Goal: Task Accomplishment & Management: Manage account settings

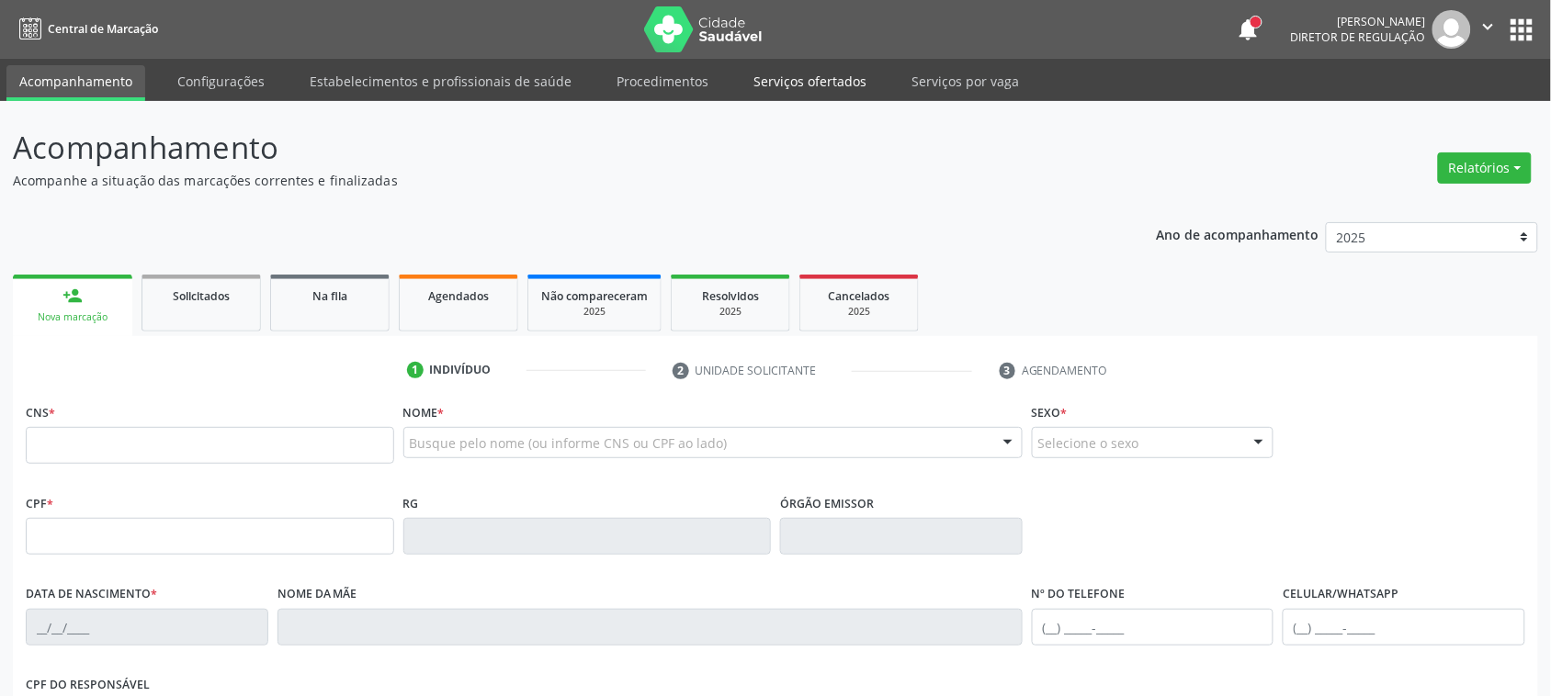
click at [800, 81] on link "Serviços ofertados" at bounding box center [809, 81] width 139 height 32
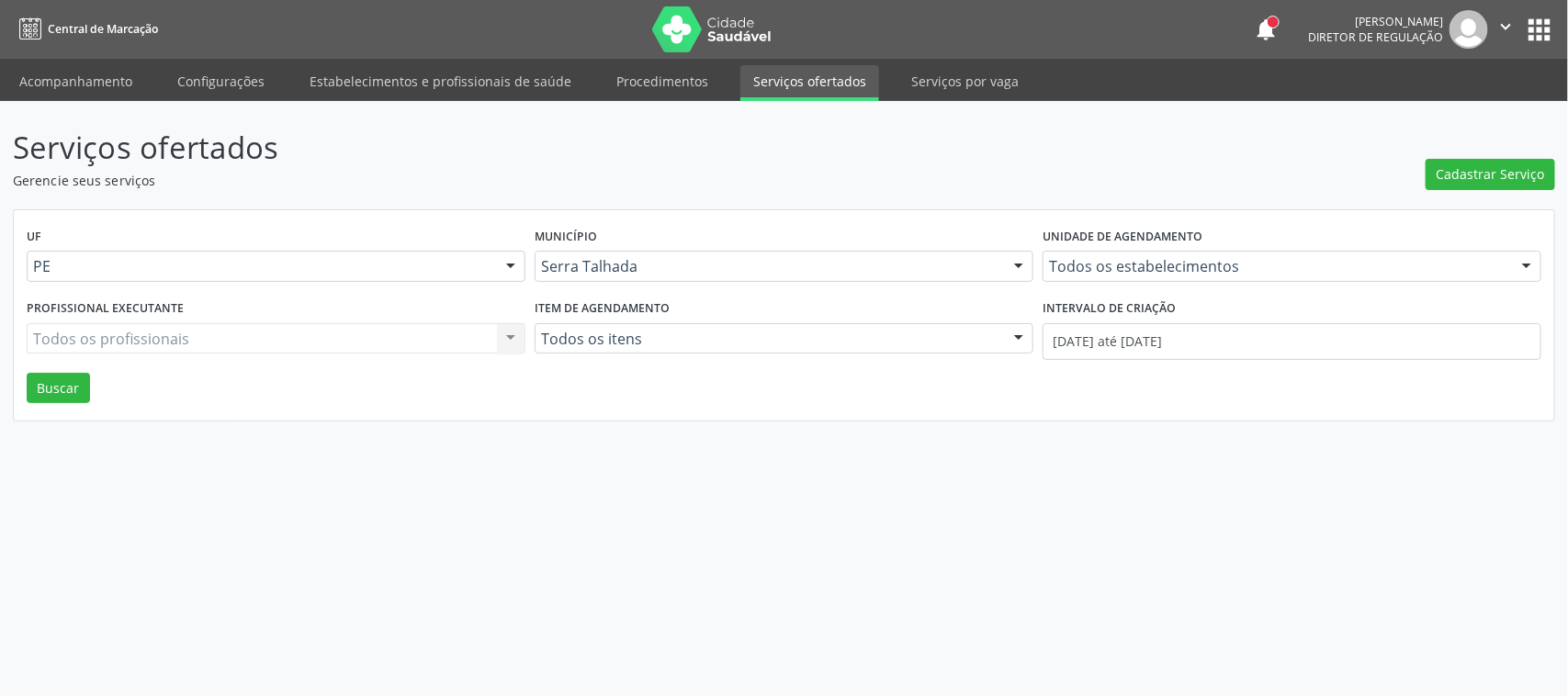
click at [1072, 249] on label "Unidade de agendamento" at bounding box center [1123, 237] width 160 height 28
type input "policlin"
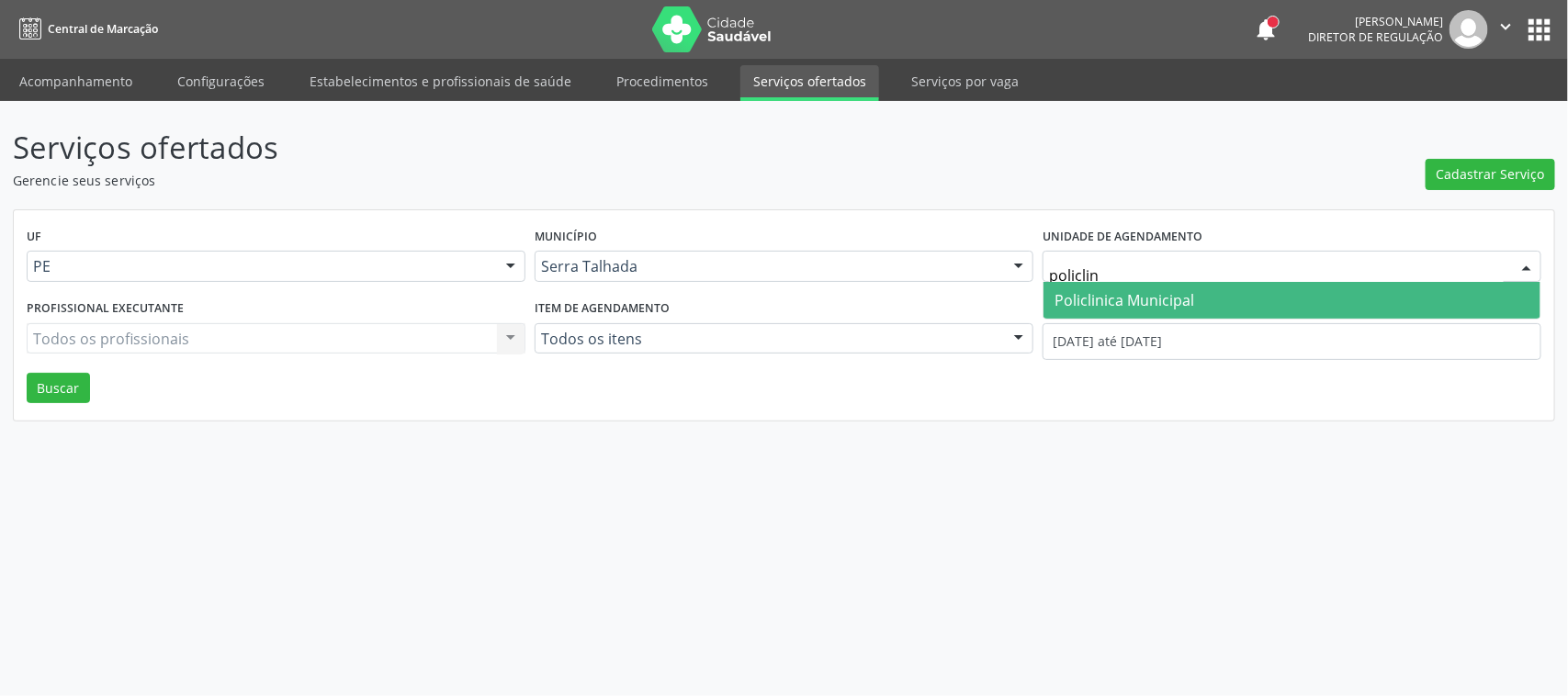
click at [1082, 299] on span "Policlinica Municipal" at bounding box center [1125, 300] width 140 height 20
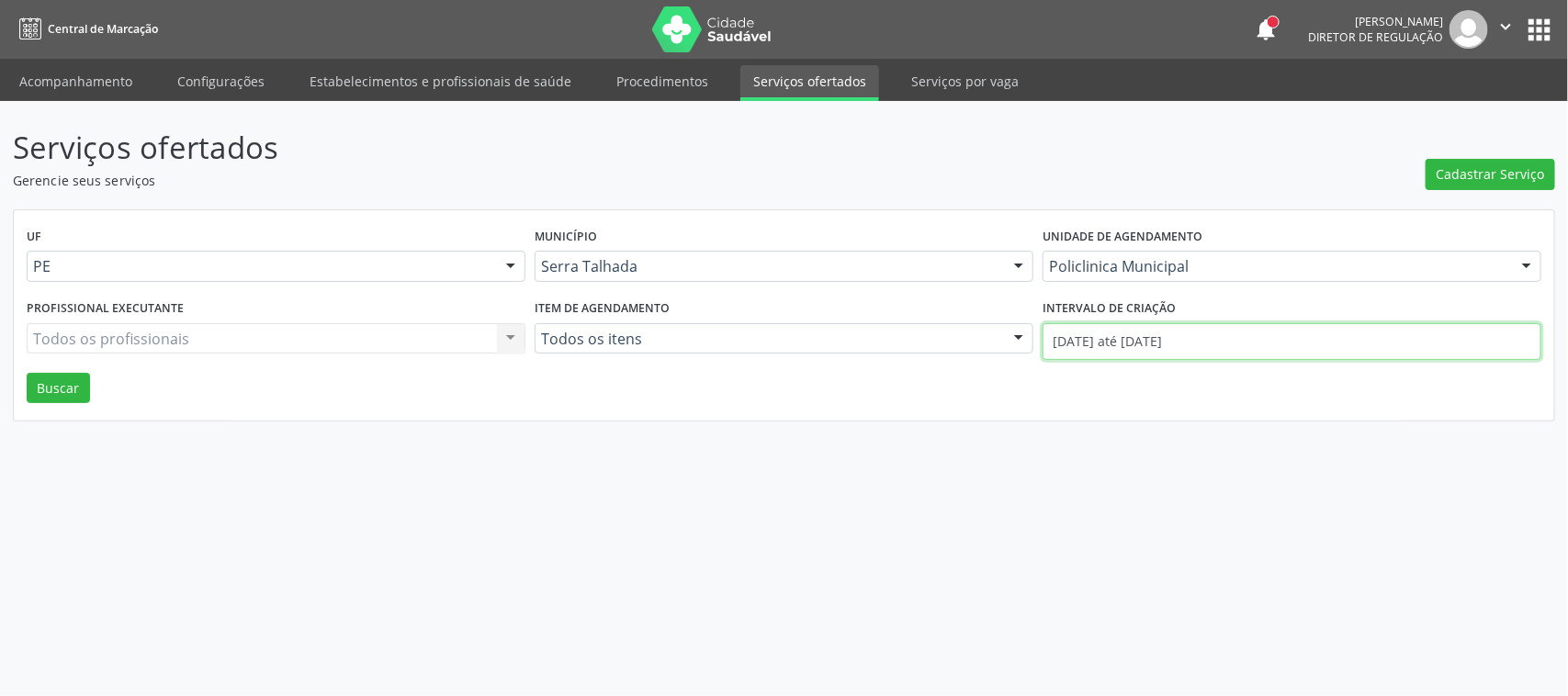
click at [1100, 341] on input "[DATE] até [DATE]" at bounding box center [1292, 341] width 499 height 37
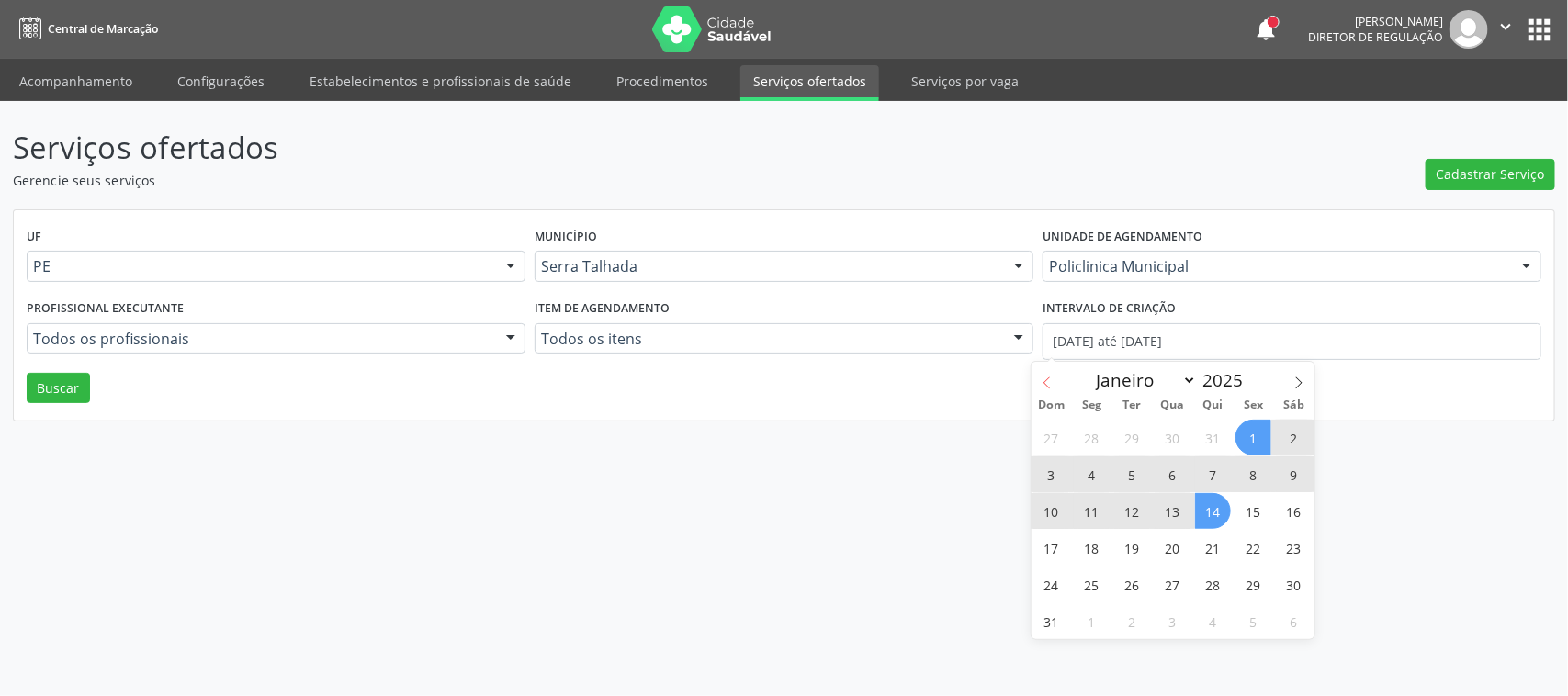
click at [1054, 375] on span at bounding box center [1047, 377] width 31 height 31
select select "6"
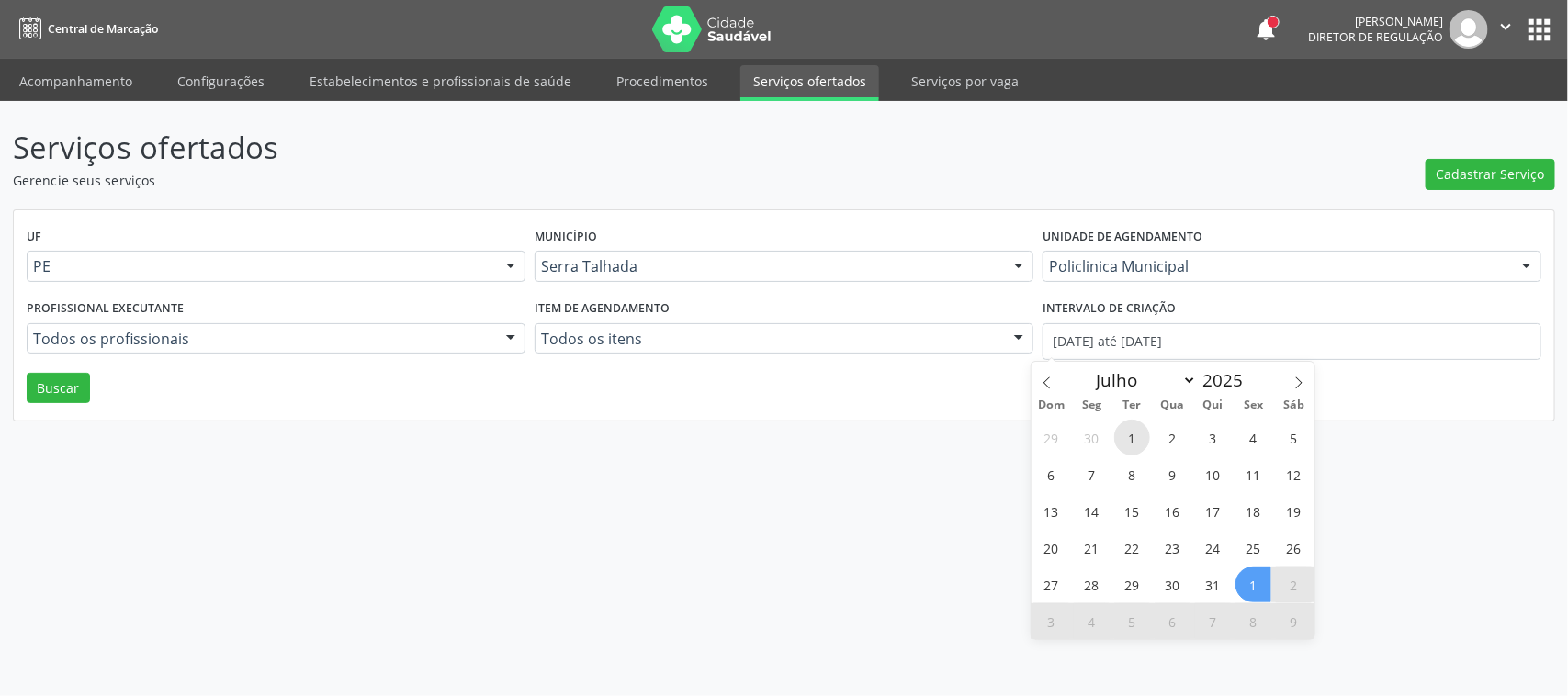
click at [1127, 438] on span "1" at bounding box center [1132, 438] width 36 height 36
type input "[DATE]"
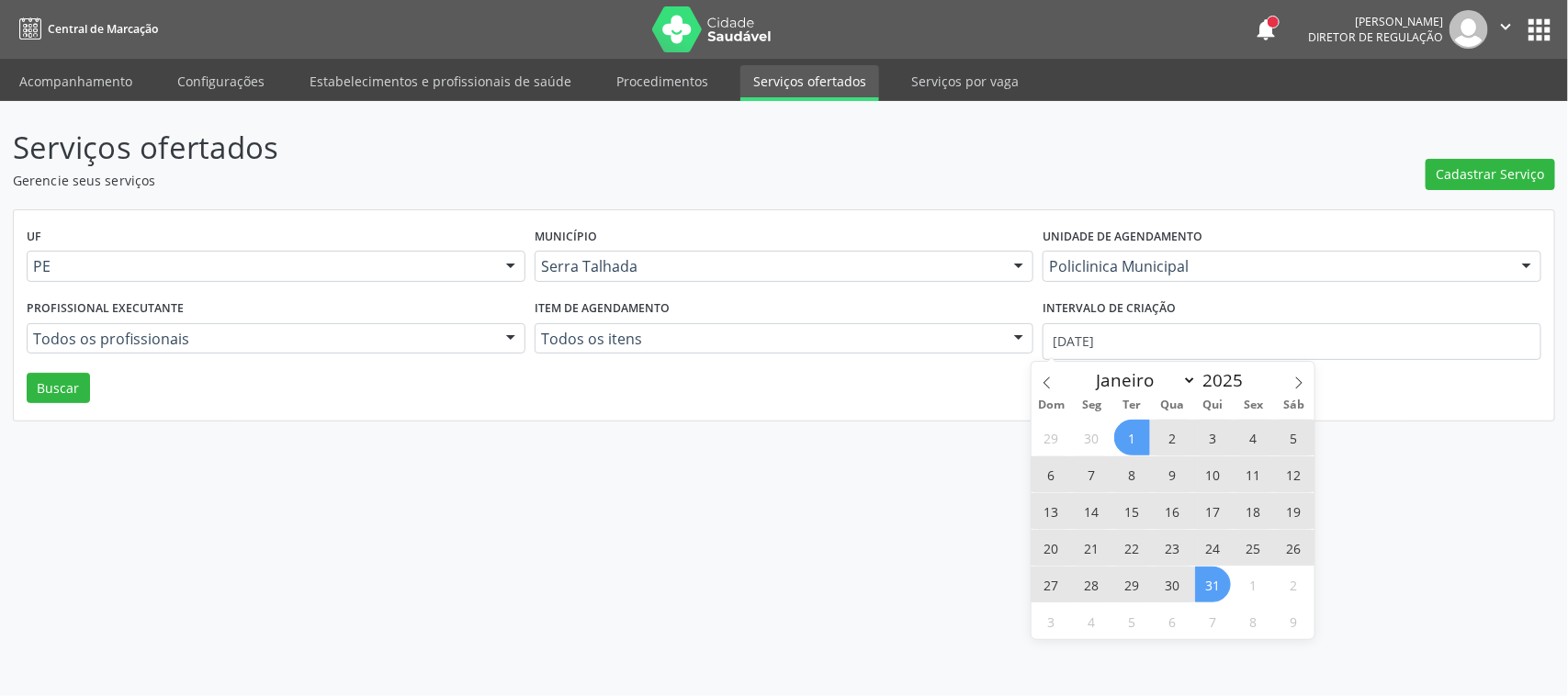
click at [1202, 576] on span "31" at bounding box center [1213, 585] width 36 height 36
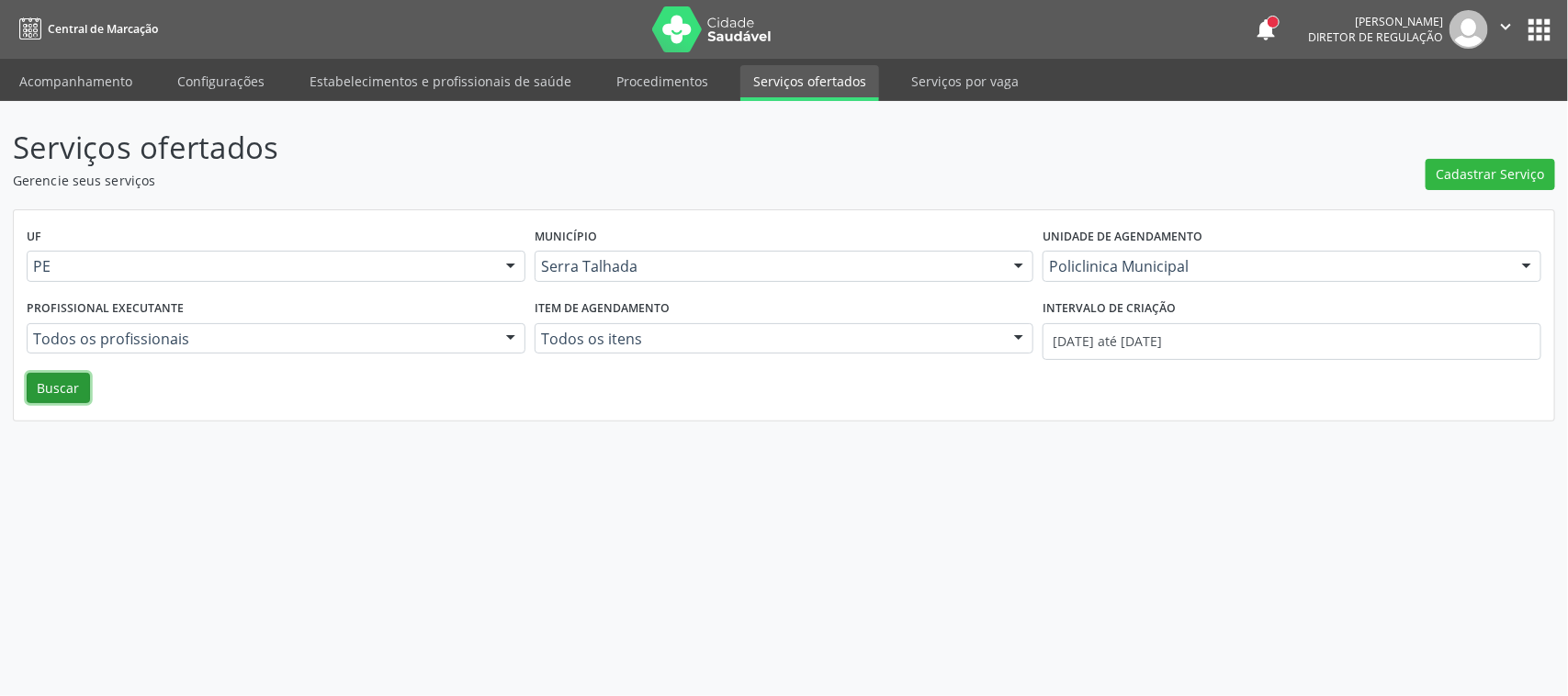
click at [75, 389] on button "Buscar" at bounding box center [58, 388] width 63 height 31
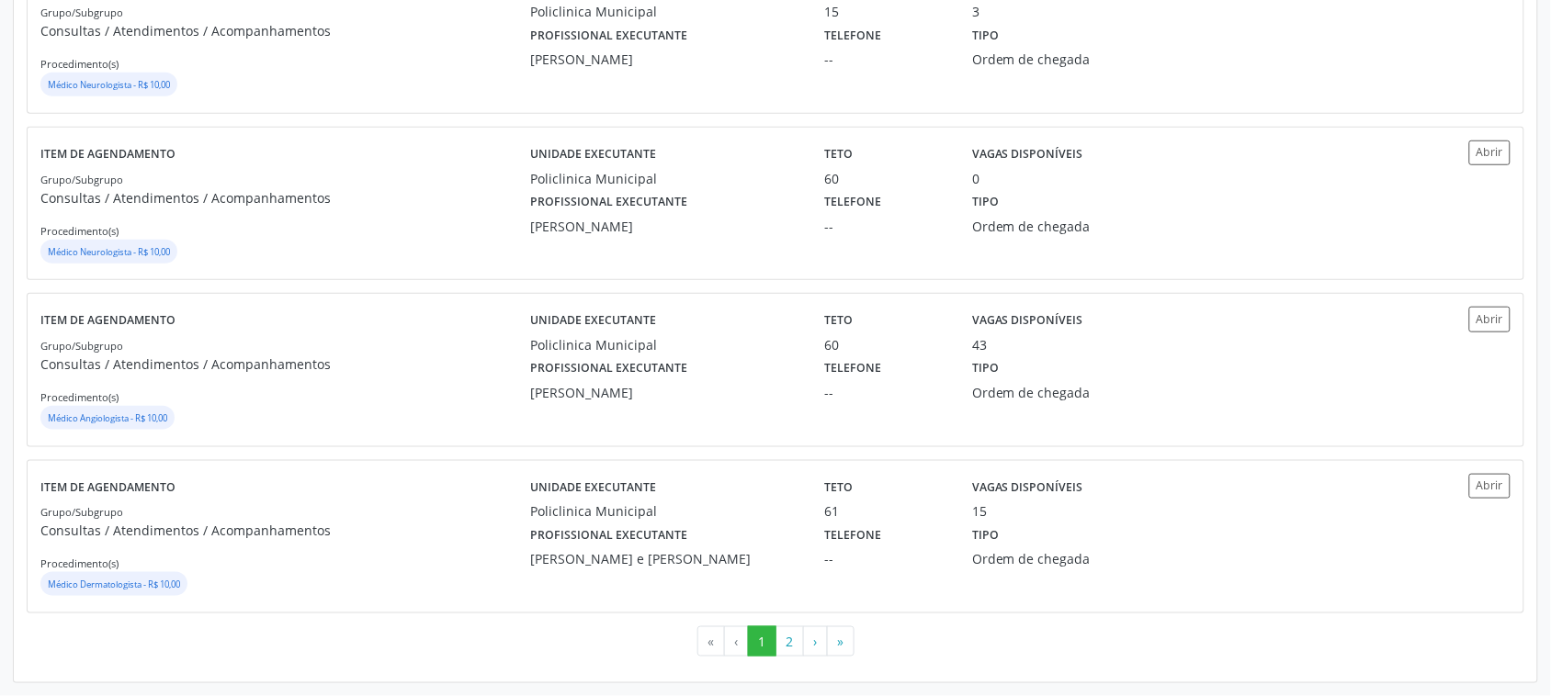
scroll to position [2431, 0]
click at [1187, 553] on div "Profissional executante [PERSON_NAME] Telefone -- Tipo Ordem de chegada" at bounding box center [958, 545] width 883 height 48
click at [782, 640] on button "2" at bounding box center [789, 641] width 28 height 31
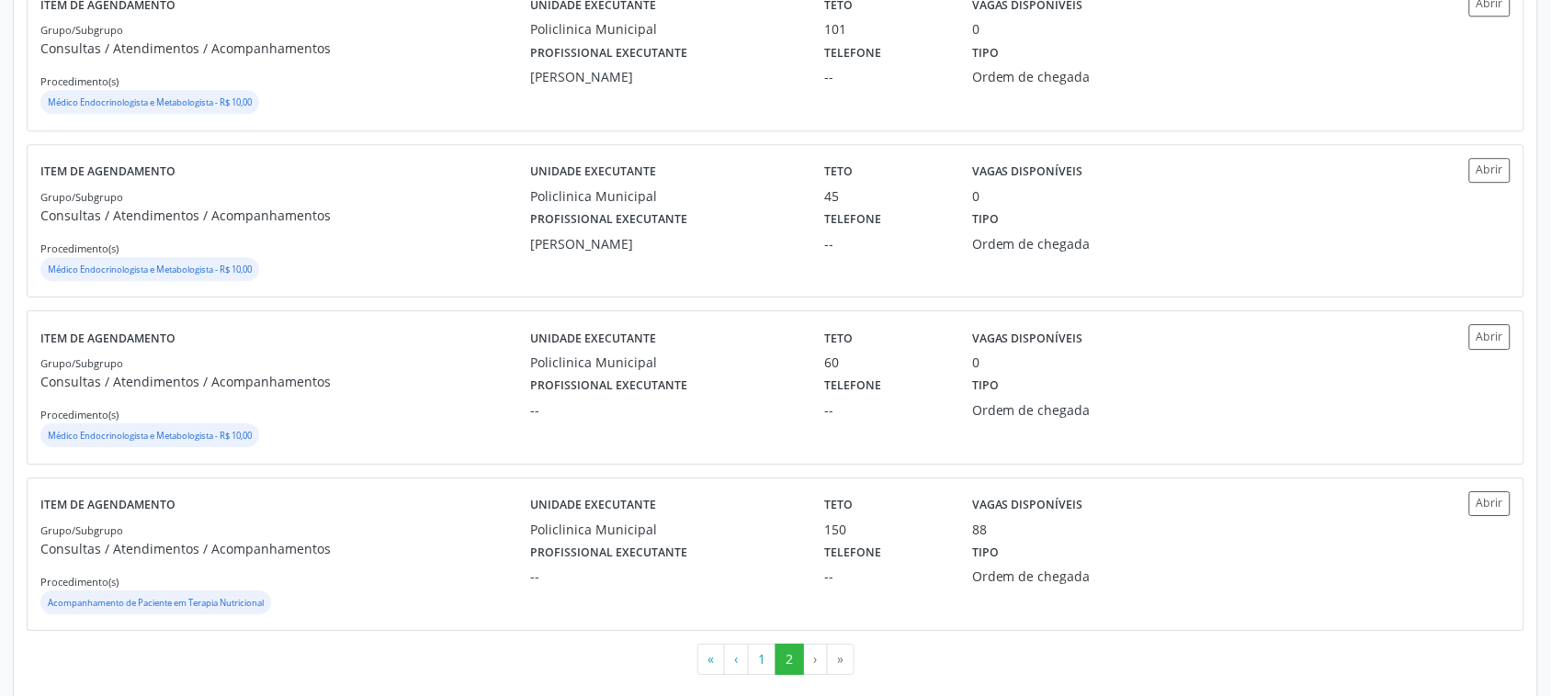
scroll to position [1543, 0]
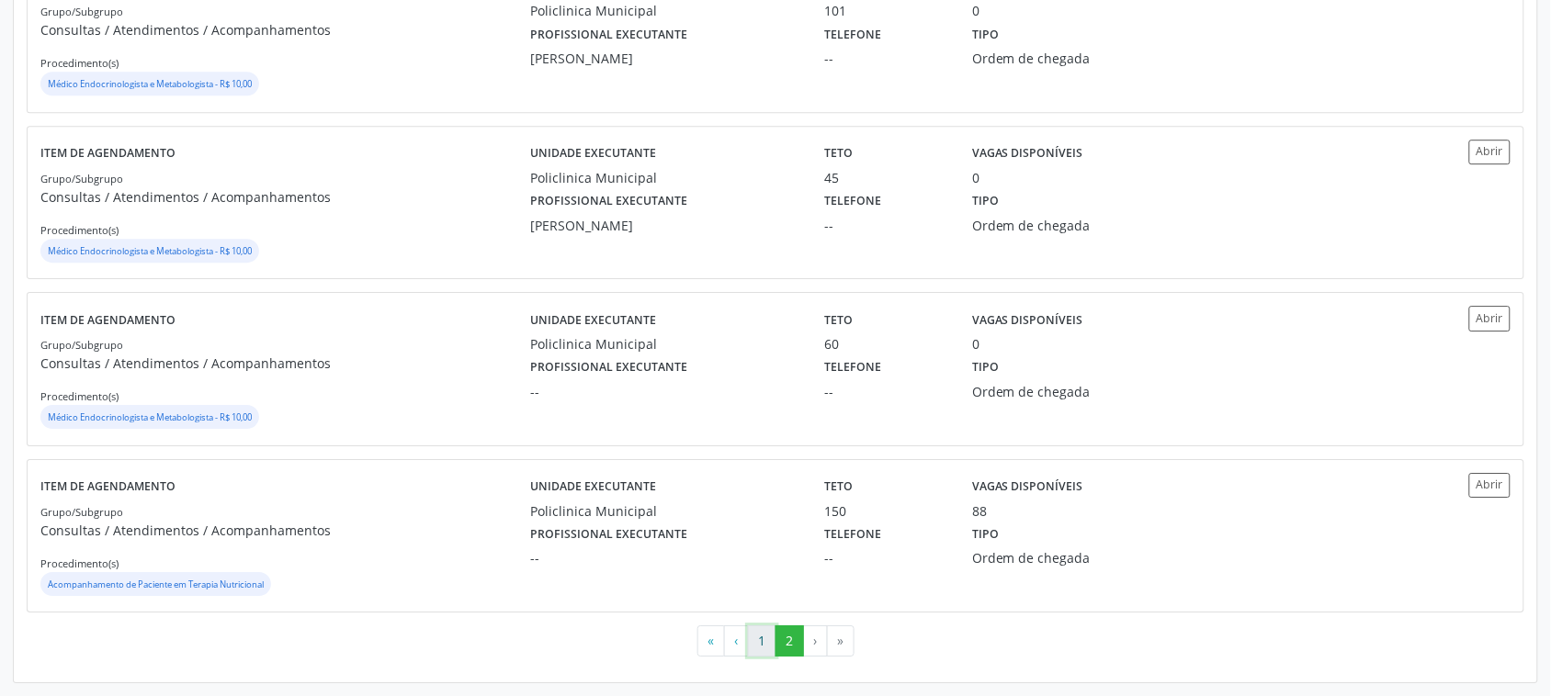
click at [767, 640] on button "1" at bounding box center [762, 641] width 28 height 31
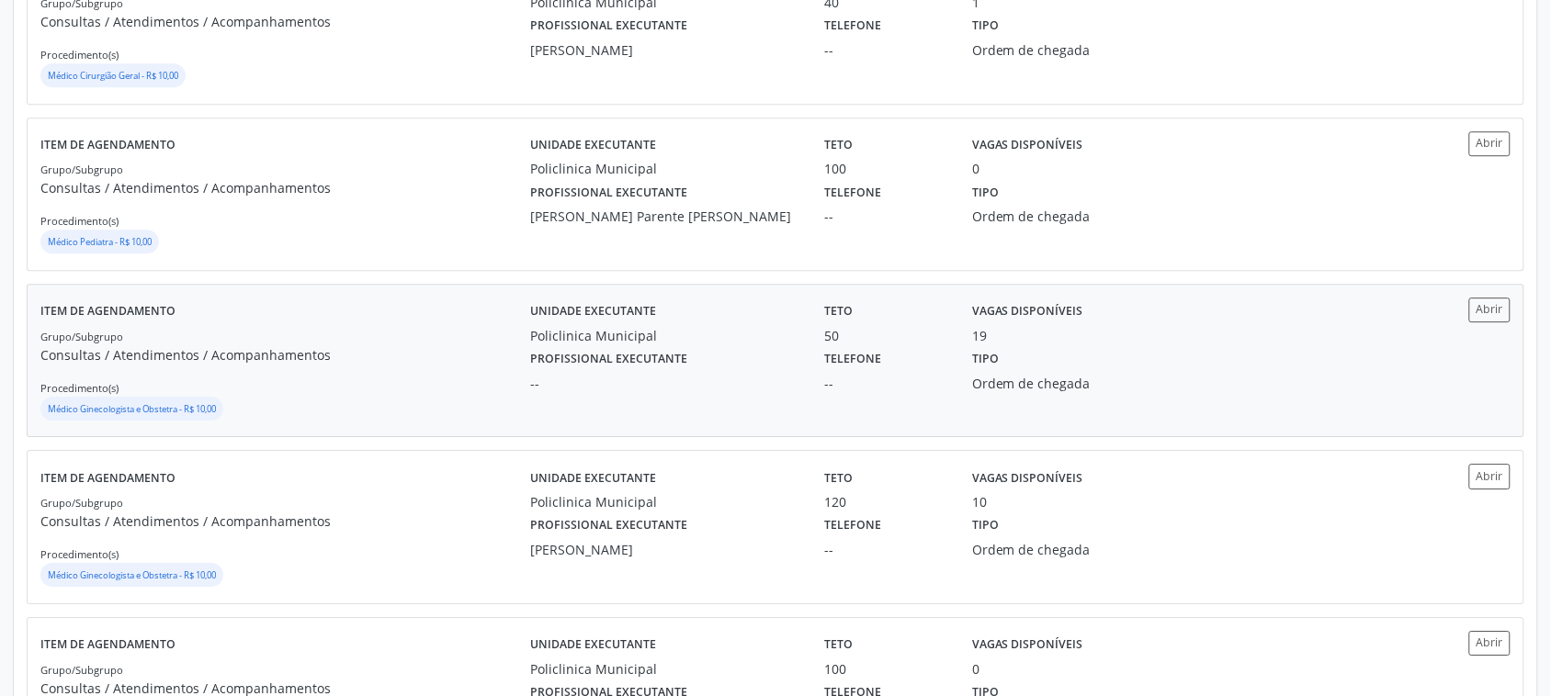
scroll to position [1493, 0]
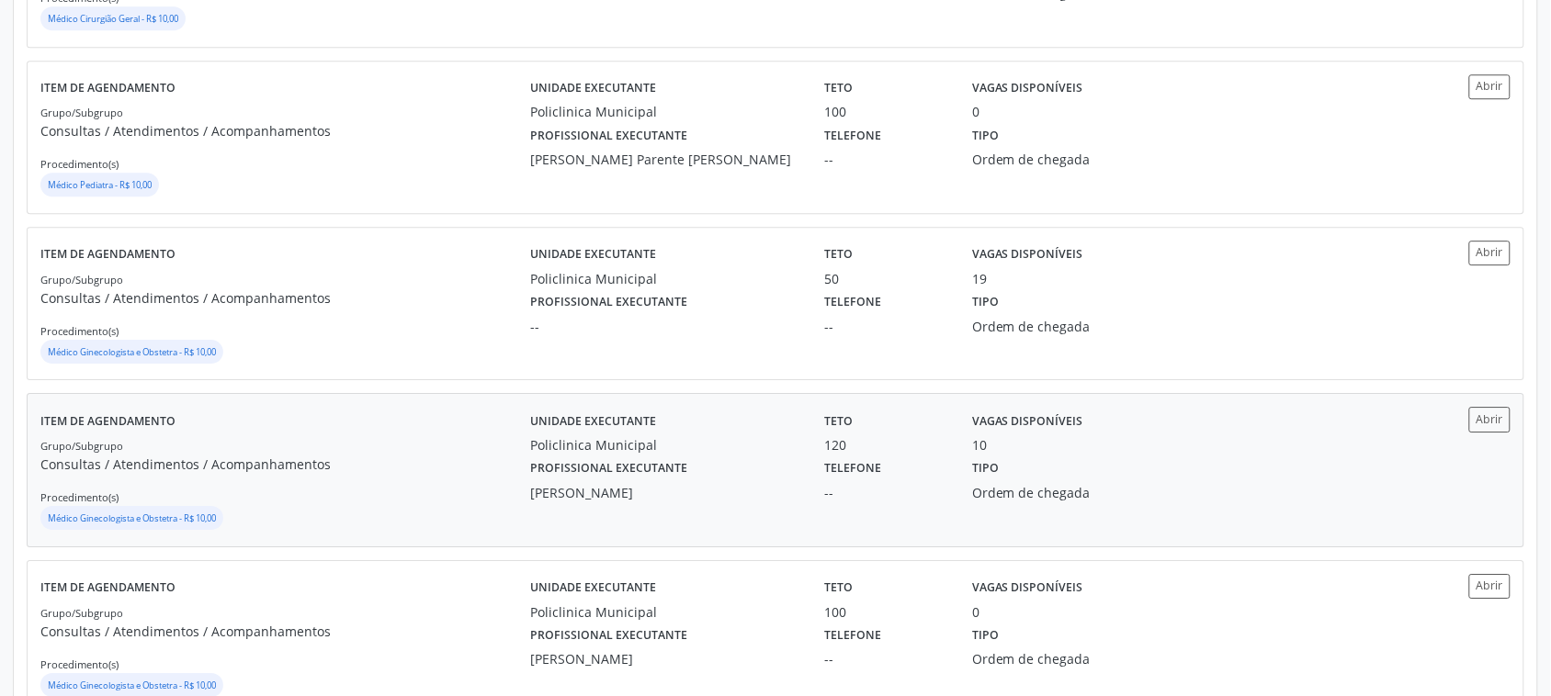
click at [547, 460] on label "Profissional executante" at bounding box center [608, 469] width 157 height 28
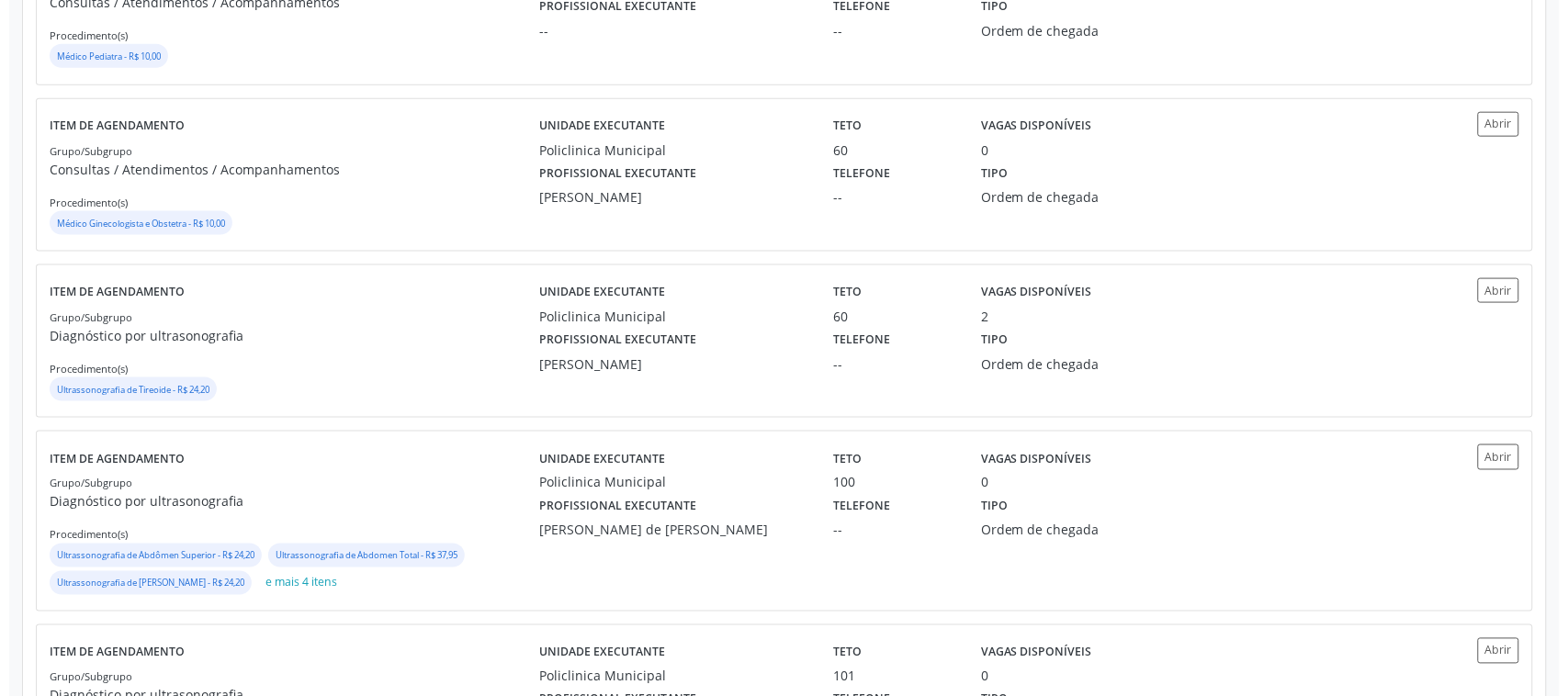
scroll to position [0, 0]
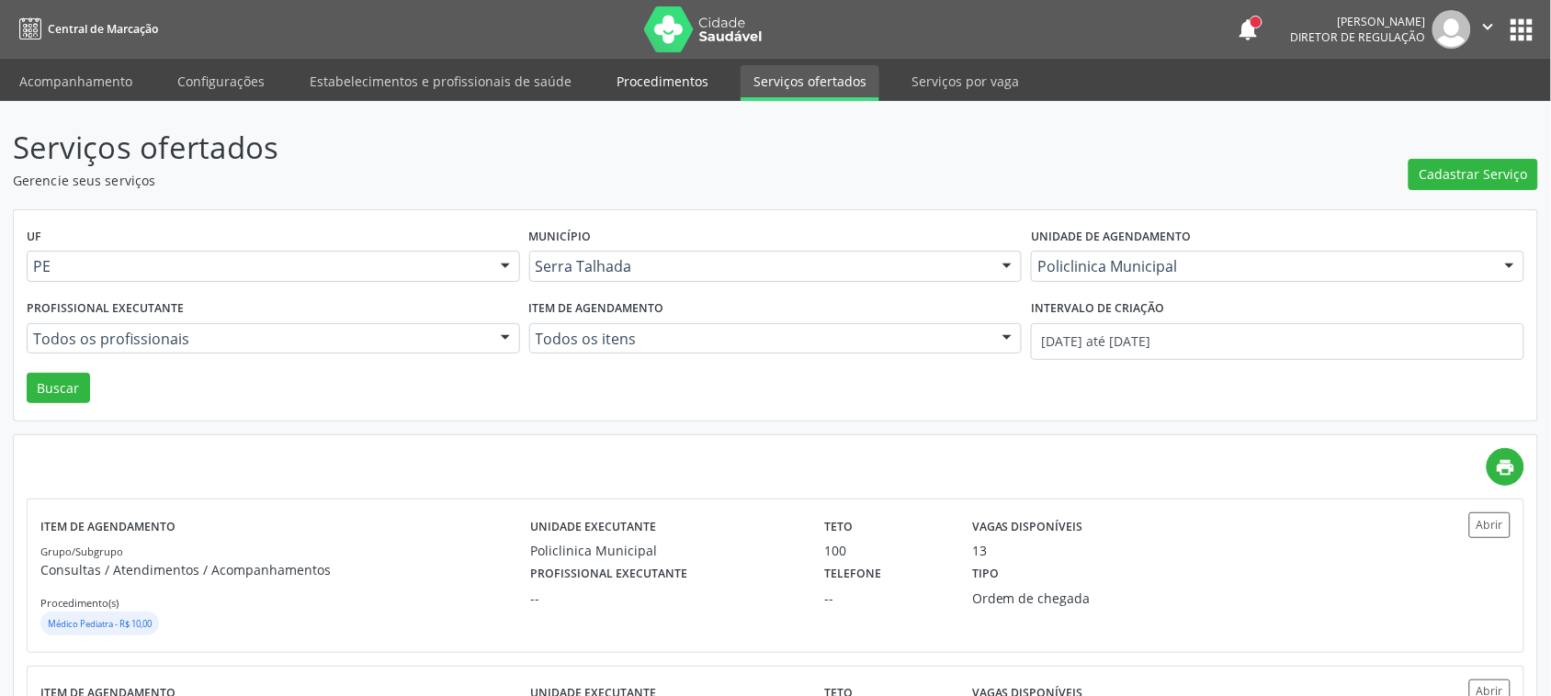
click at [654, 88] on link "Procedimentos" at bounding box center [663, 81] width 118 height 32
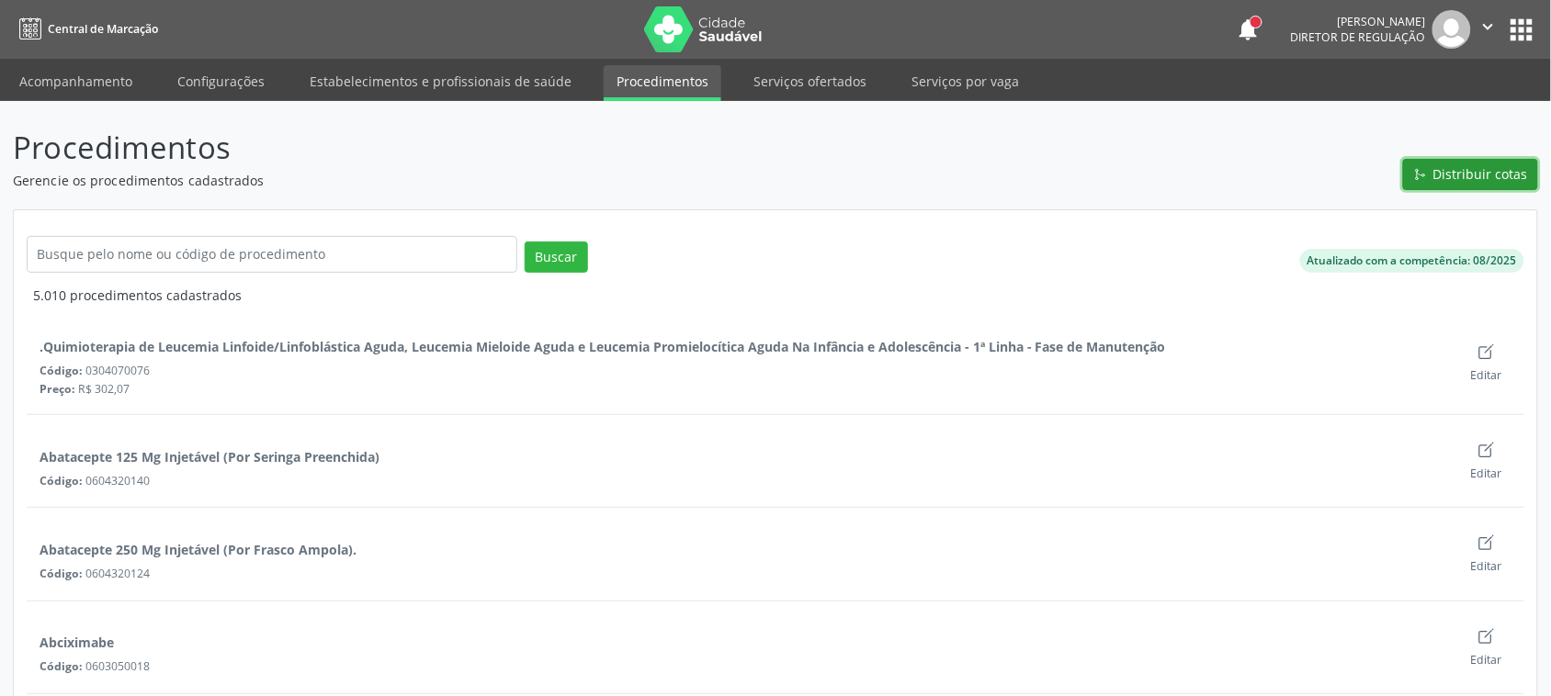
click at [1474, 173] on span "Distribuir cotas" at bounding box center [1480, 173] width 95 height 19
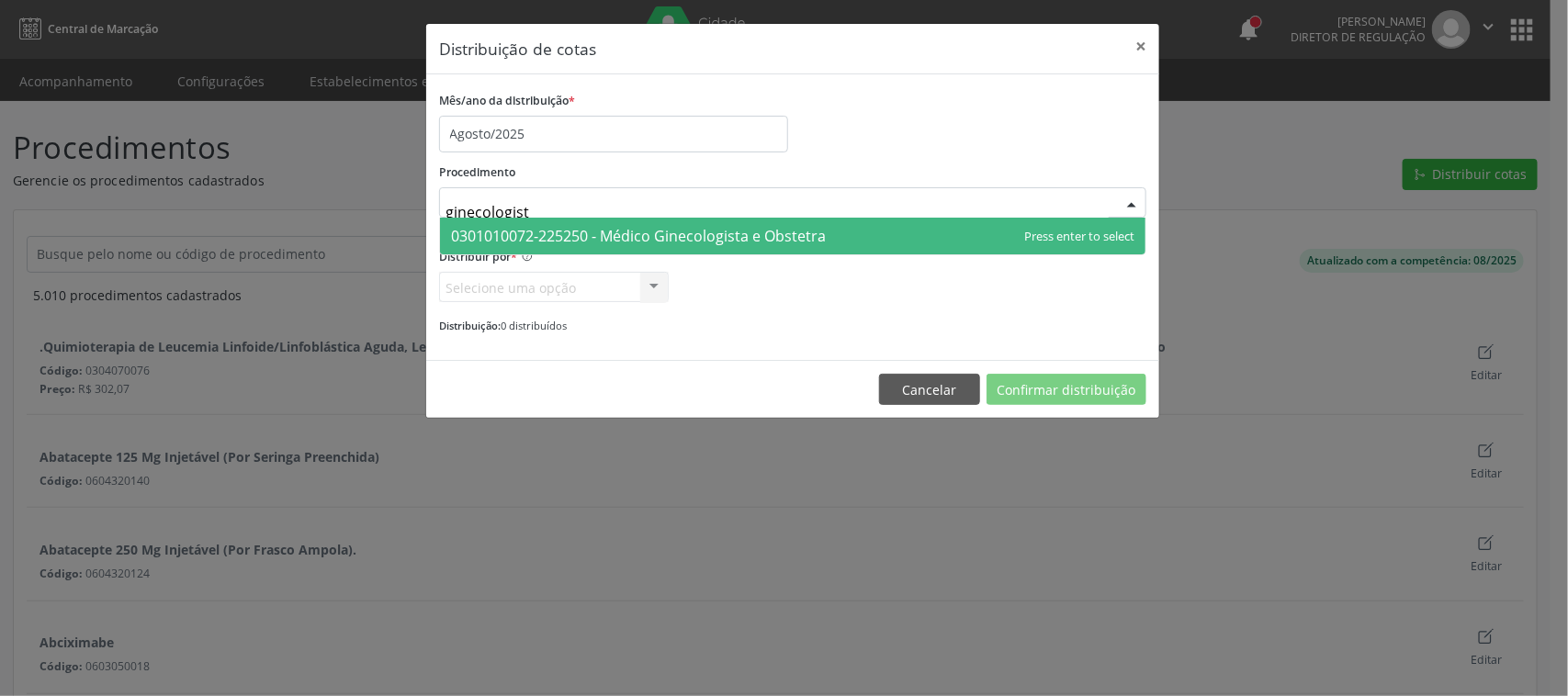
type input "ginecologista"
click at [632, 230] on span "0301010072-225250 - Médico Ginecologista e Obstetra" at bounding box center [638, 236] width 375 height 20
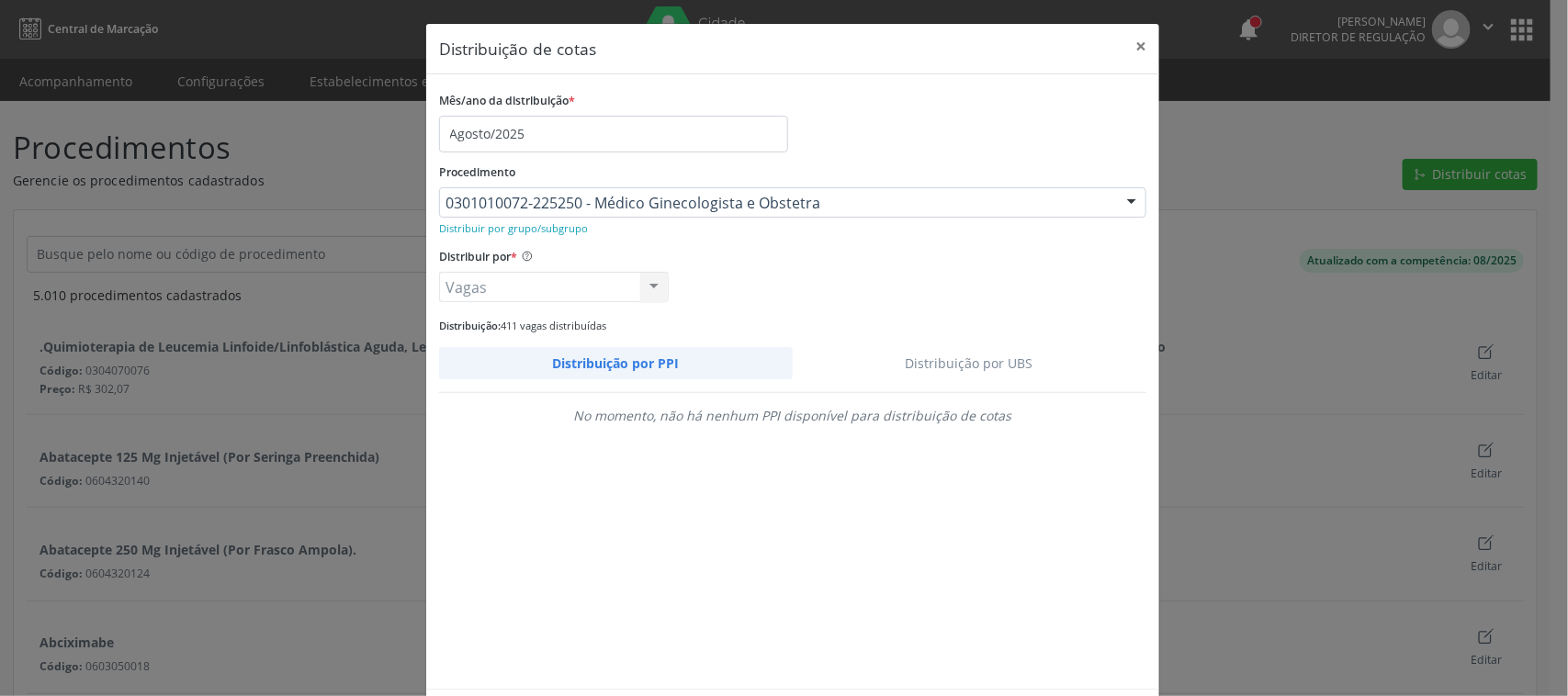
click at [969, 358] on link "Distribuição por UBS" at bounding box center [970, 363] width 355 height 32
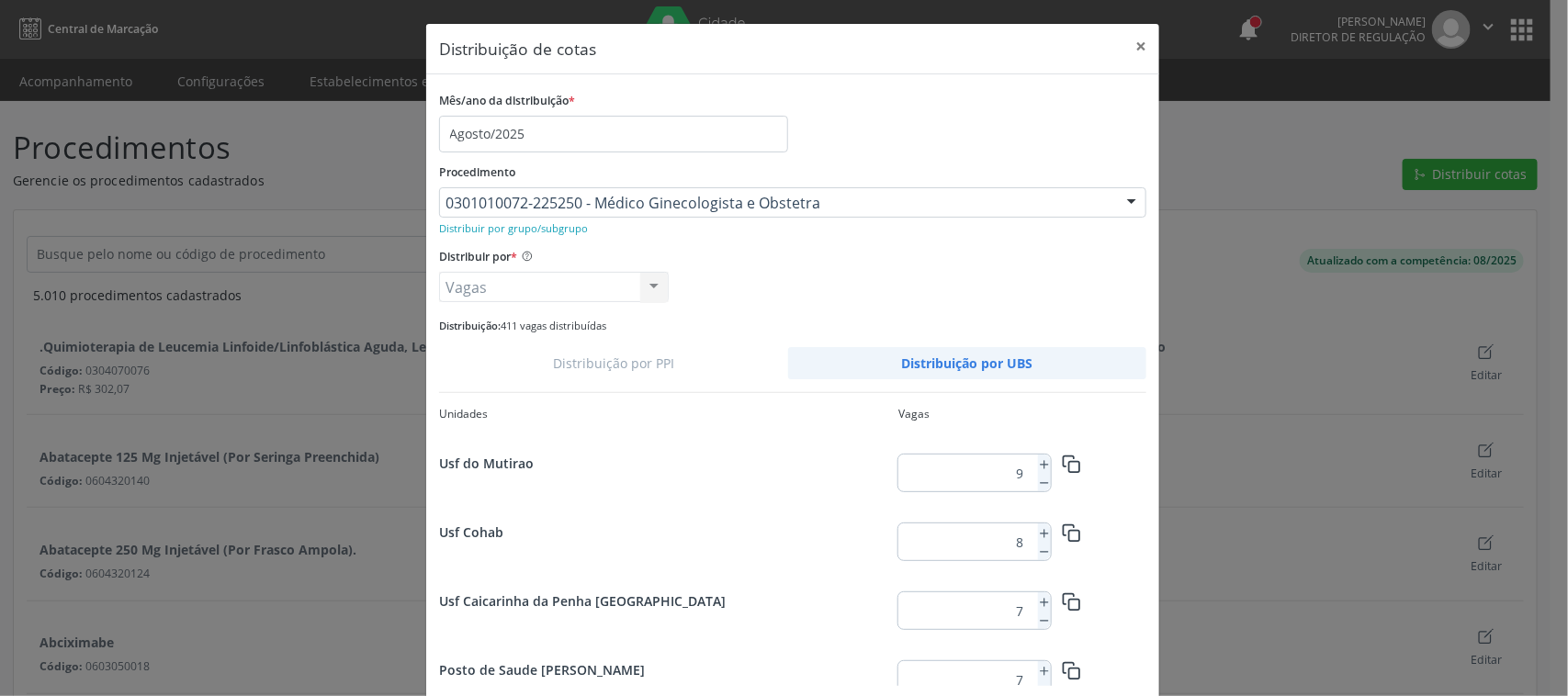
scroll to position [245, 0]
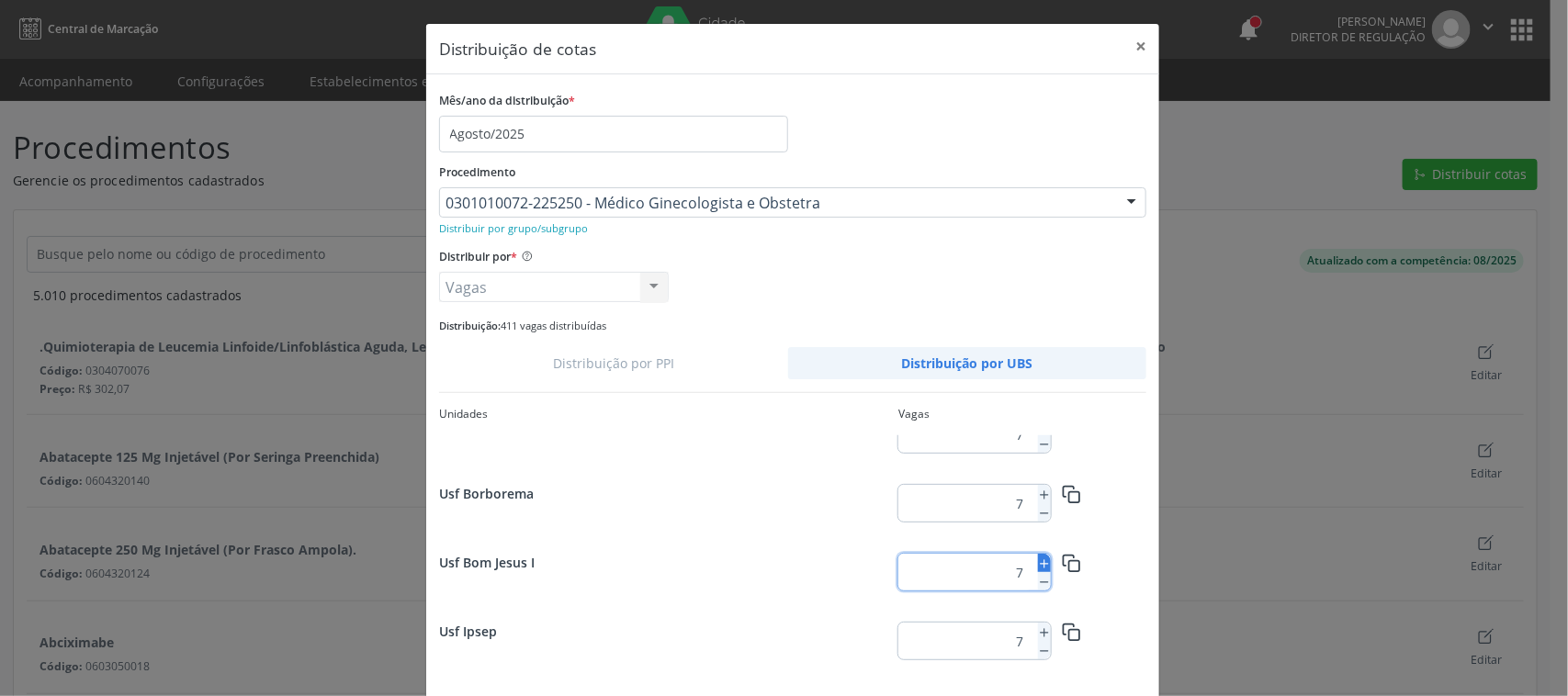
click at [1039, 562] on icon at bounding box center [1044, 564] width 13 height 13
type input "8"
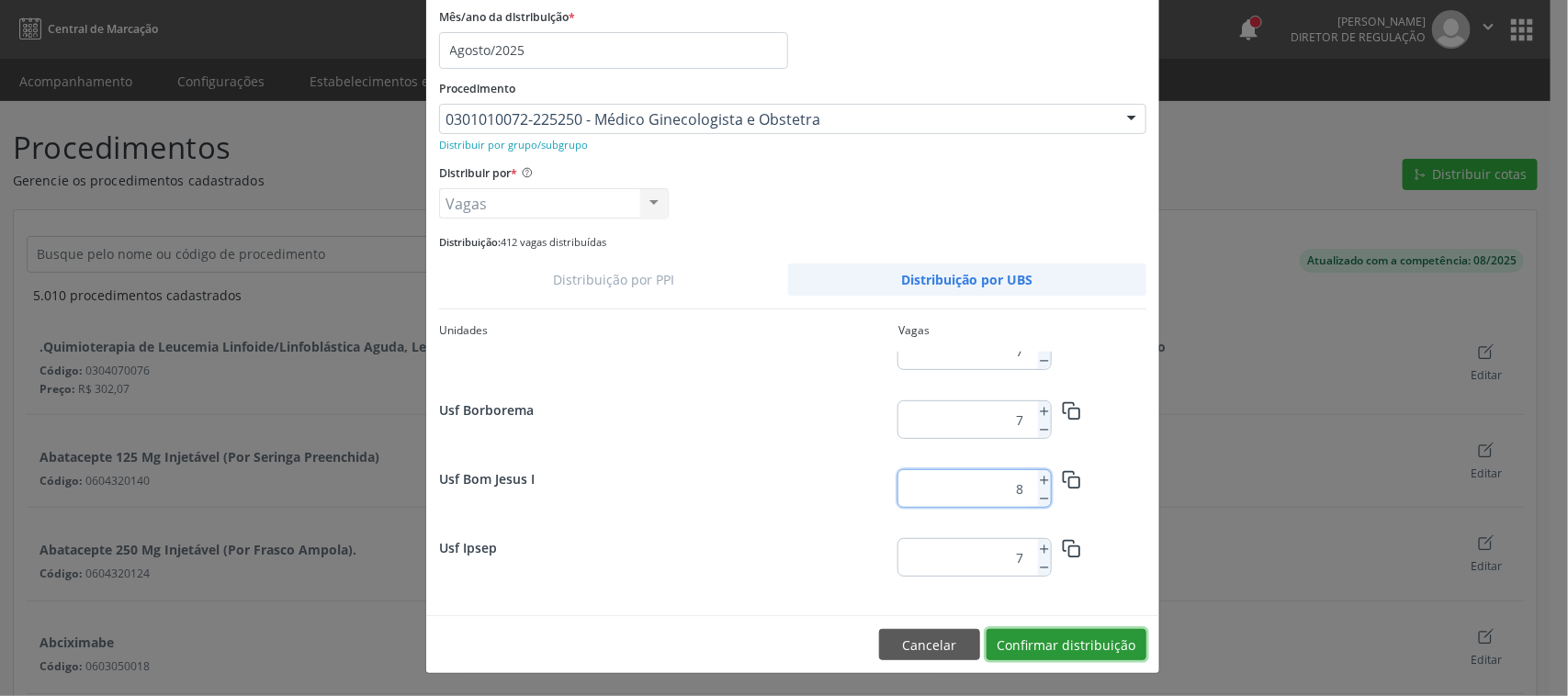
click at [1093, 643] on button "Confirmar distribuição" at bounding box center [1067, 644] width 160 height 31
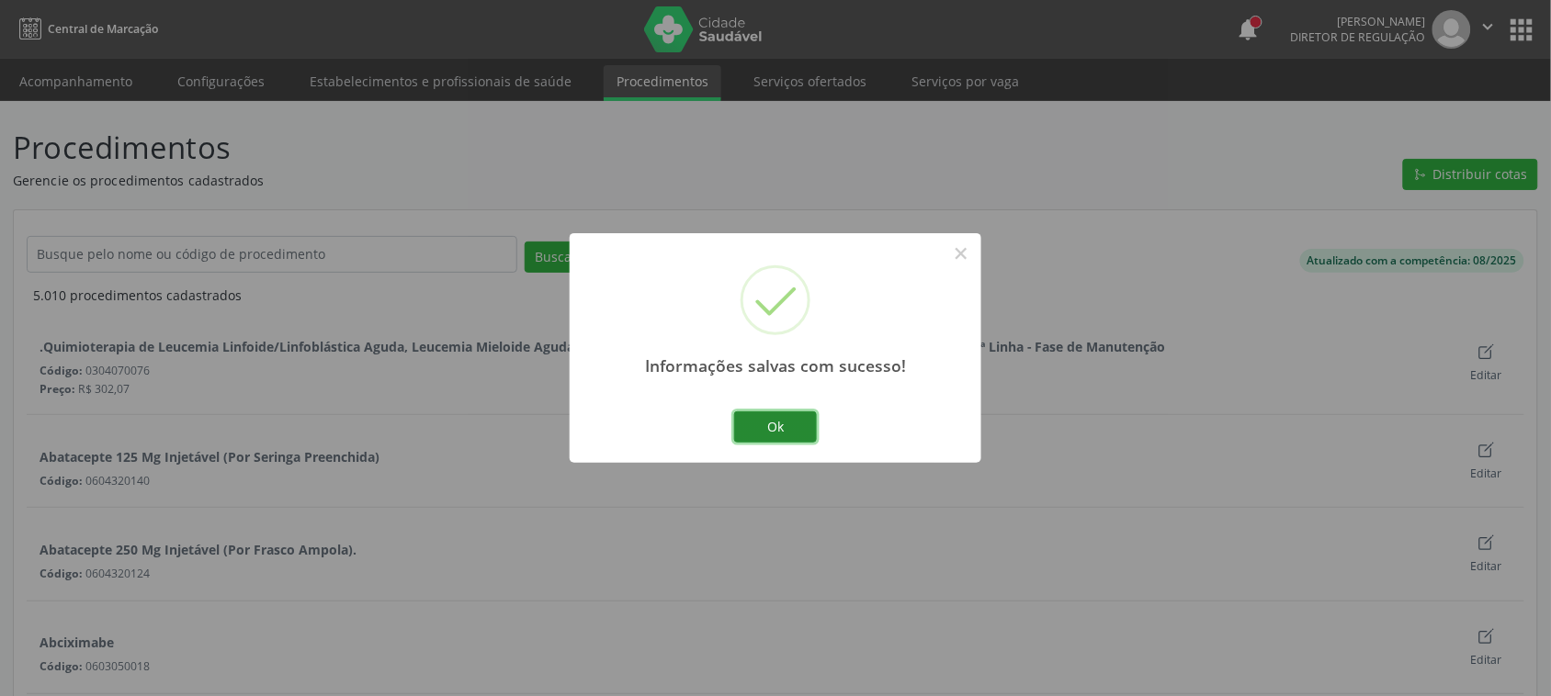
click at [792, 438] on button "Ok" at bounding box center [775, 427] width 83 height 31
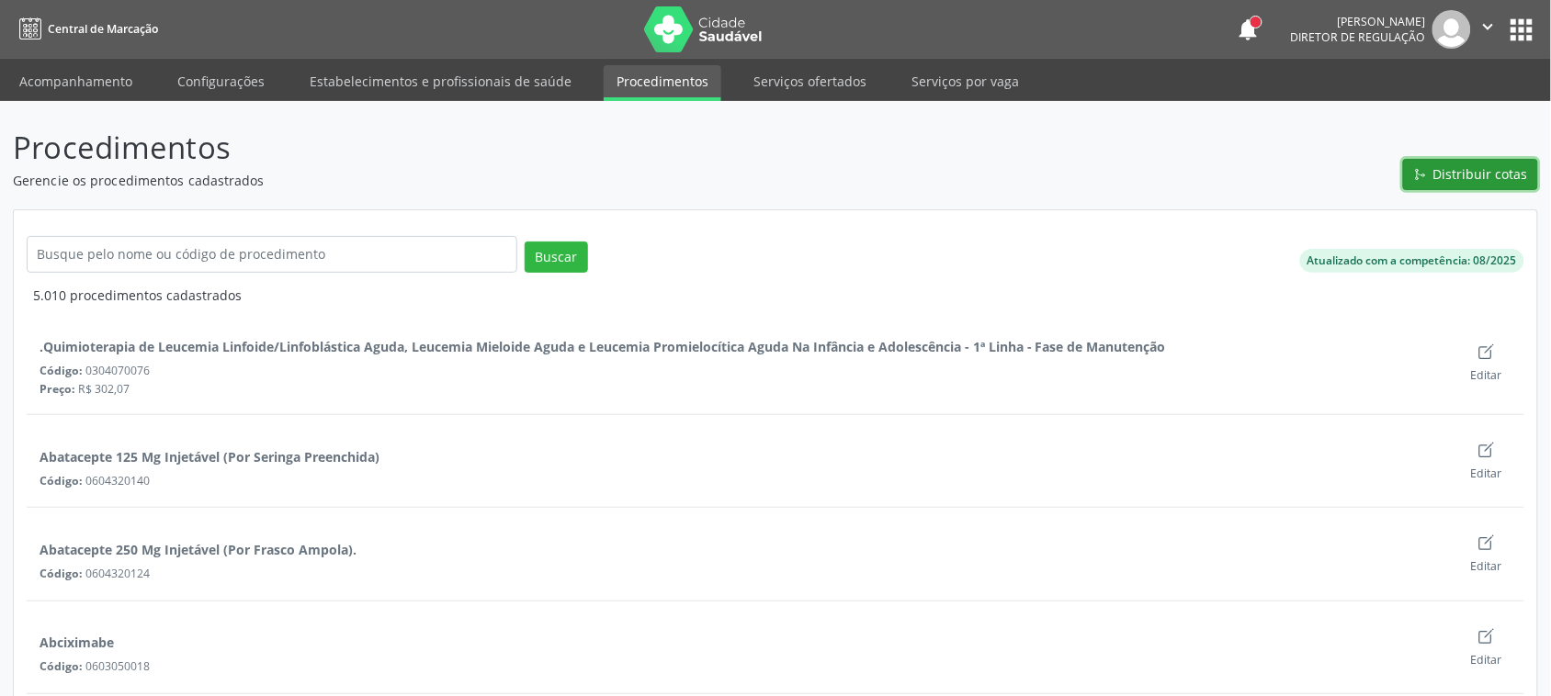
click at [1439, 173] on span "Distribuir cotas" at bounding box center [1480, 173] width 95 height 19
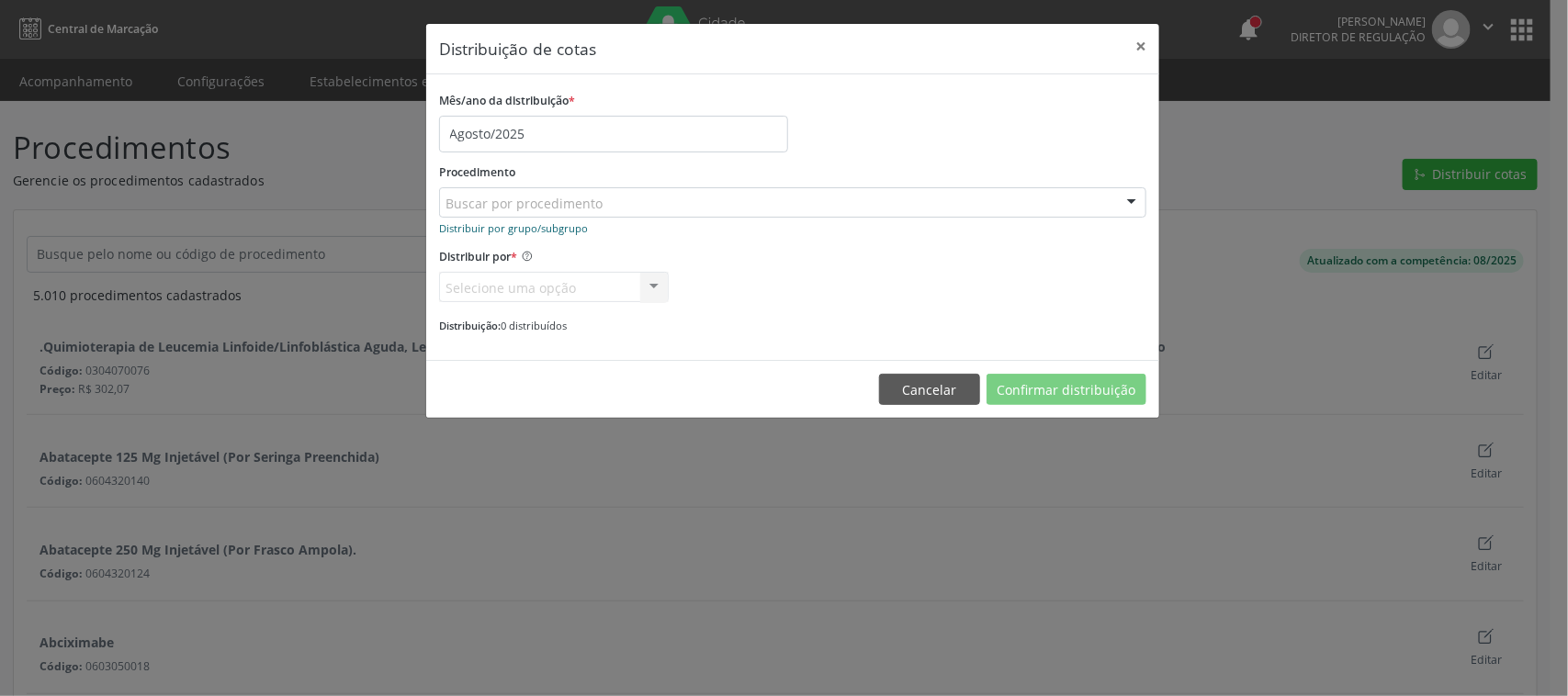
click at [530, 221] on small "Distribuir por grupo/subgrupo" at bounding box center [513, 228] width 149 height 14
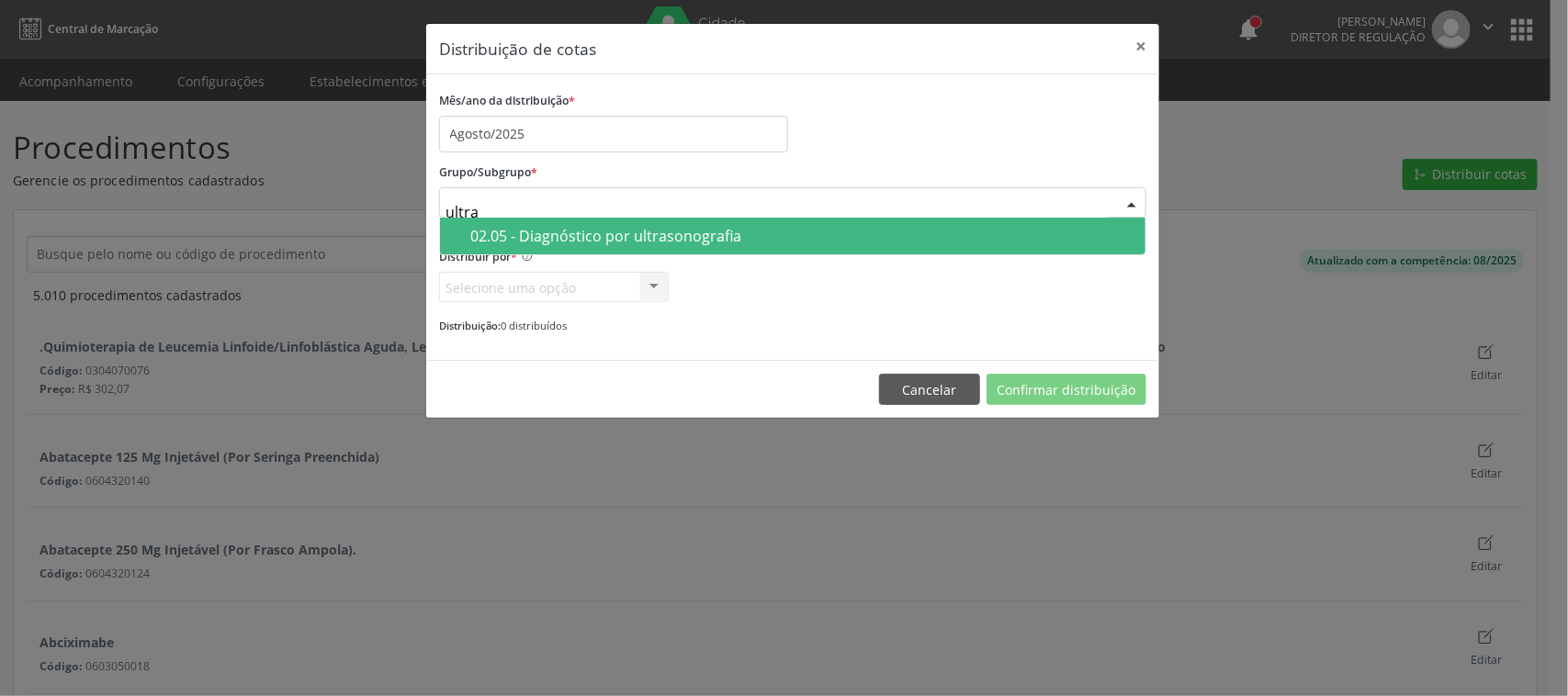
type input "ultras"
click at [813, 230] on div "02.05 - Diagnóstico por ultrasonografia" at bounding box center [802, 236] width 664 height 15
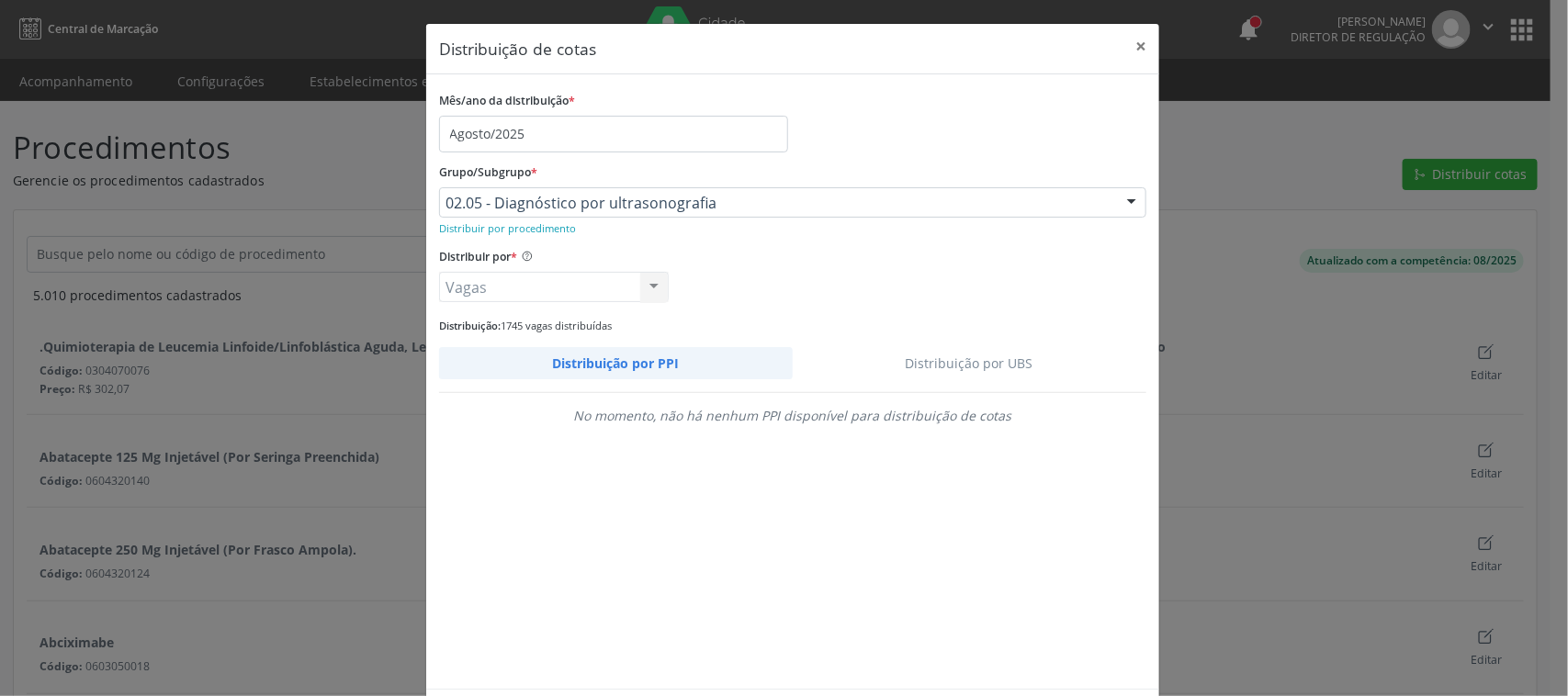
click at [962, 366] on link "Distribuição por UBS" at bounding box center [970, 363] width 355 height 32
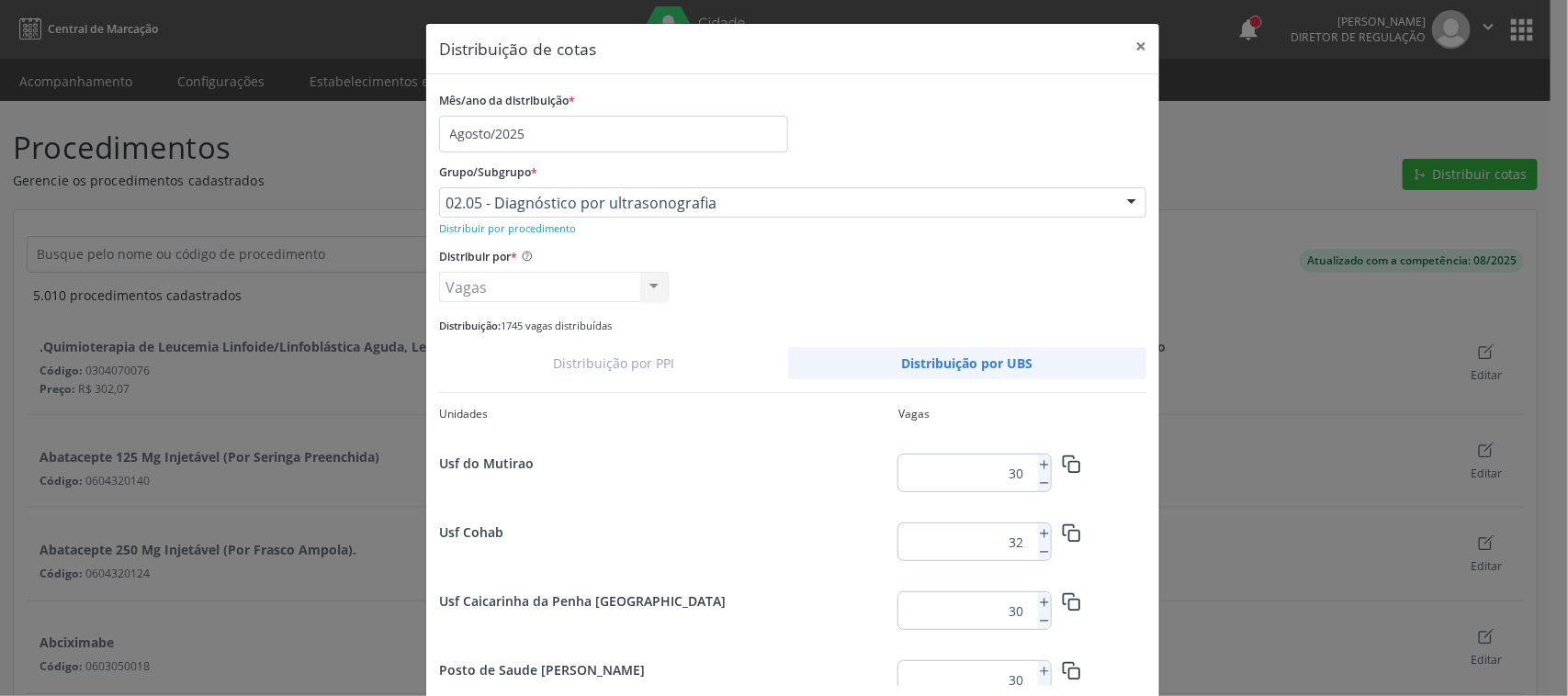
scroll to position [245, 0]
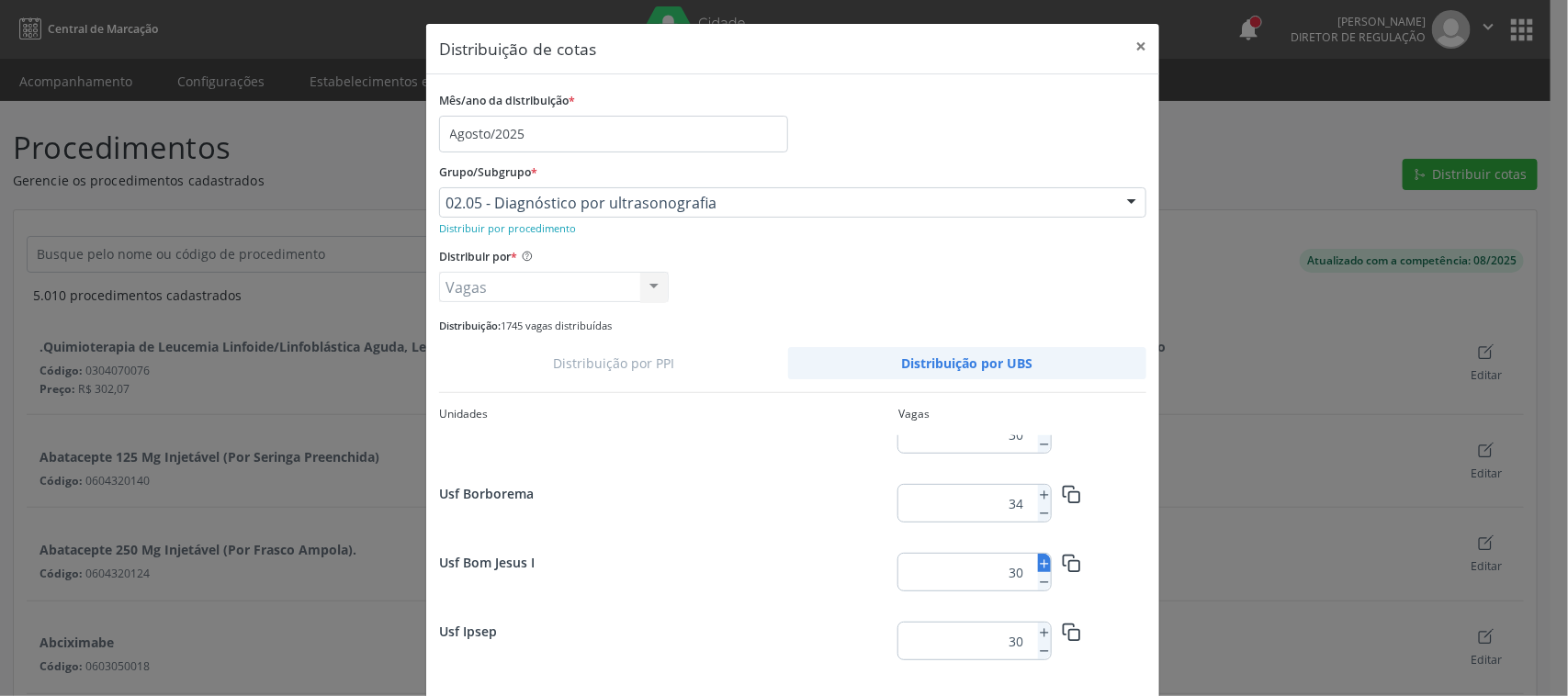
click at [1040, 570] on icon at bounding box center [1044, 564] width 13 height 13
type input "32"
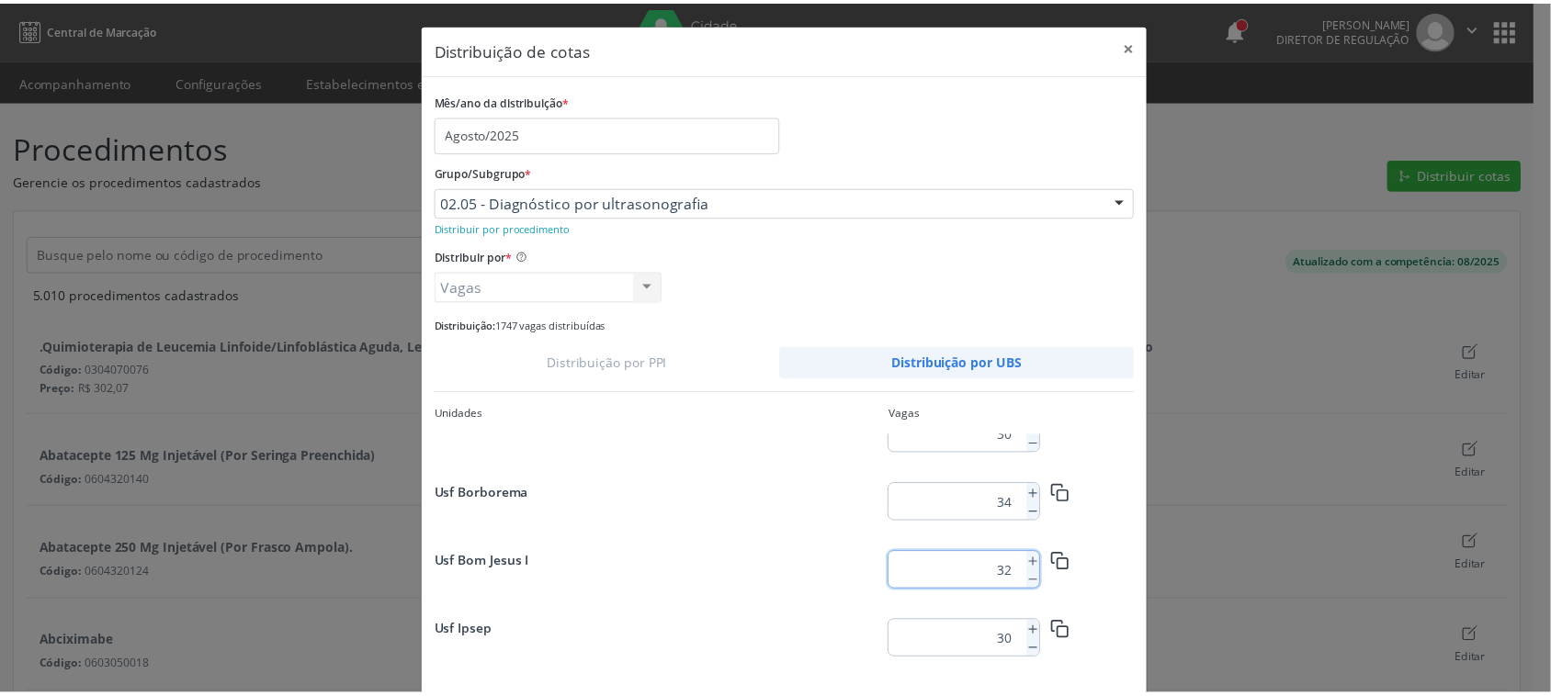
scroll to position [85, 0]
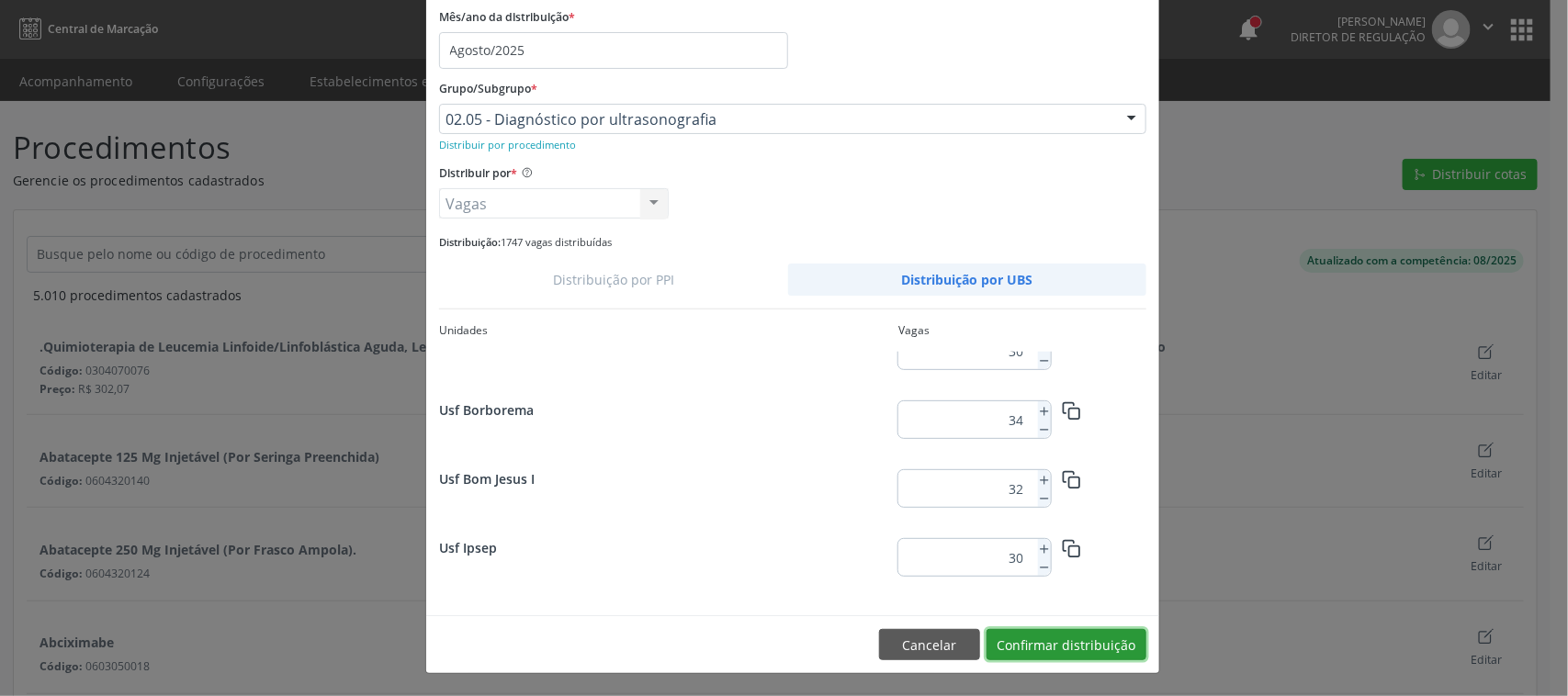
click at [1103, 646] on button "Confirmar distribuição" at bounding box center [1067, 644] width 160 height 31
